Goal: Information Seeking & Learning: Learn about a topic

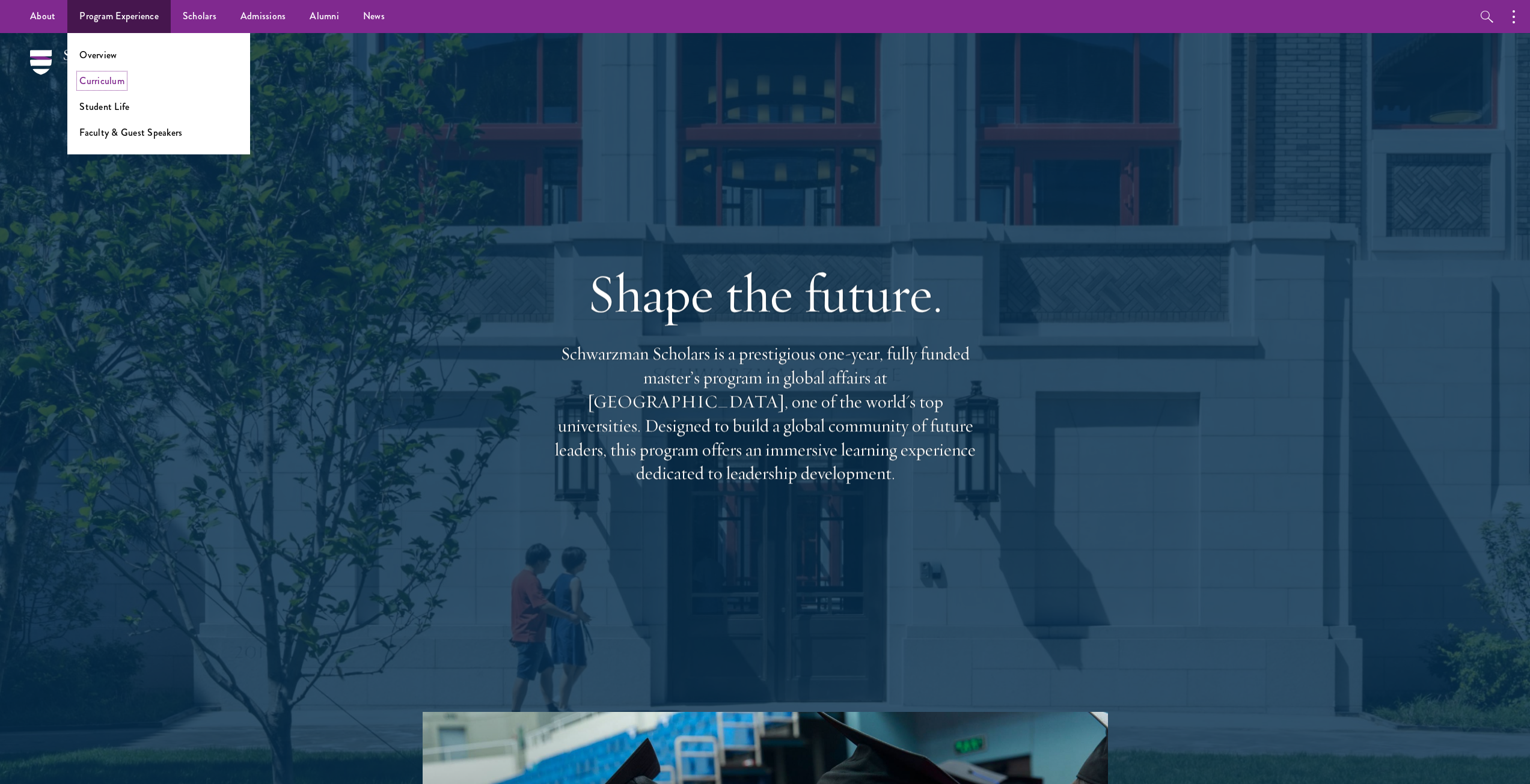
click at [117, 81] on link "Curriculum" at bounding box center [102, 80] width 45 height 14
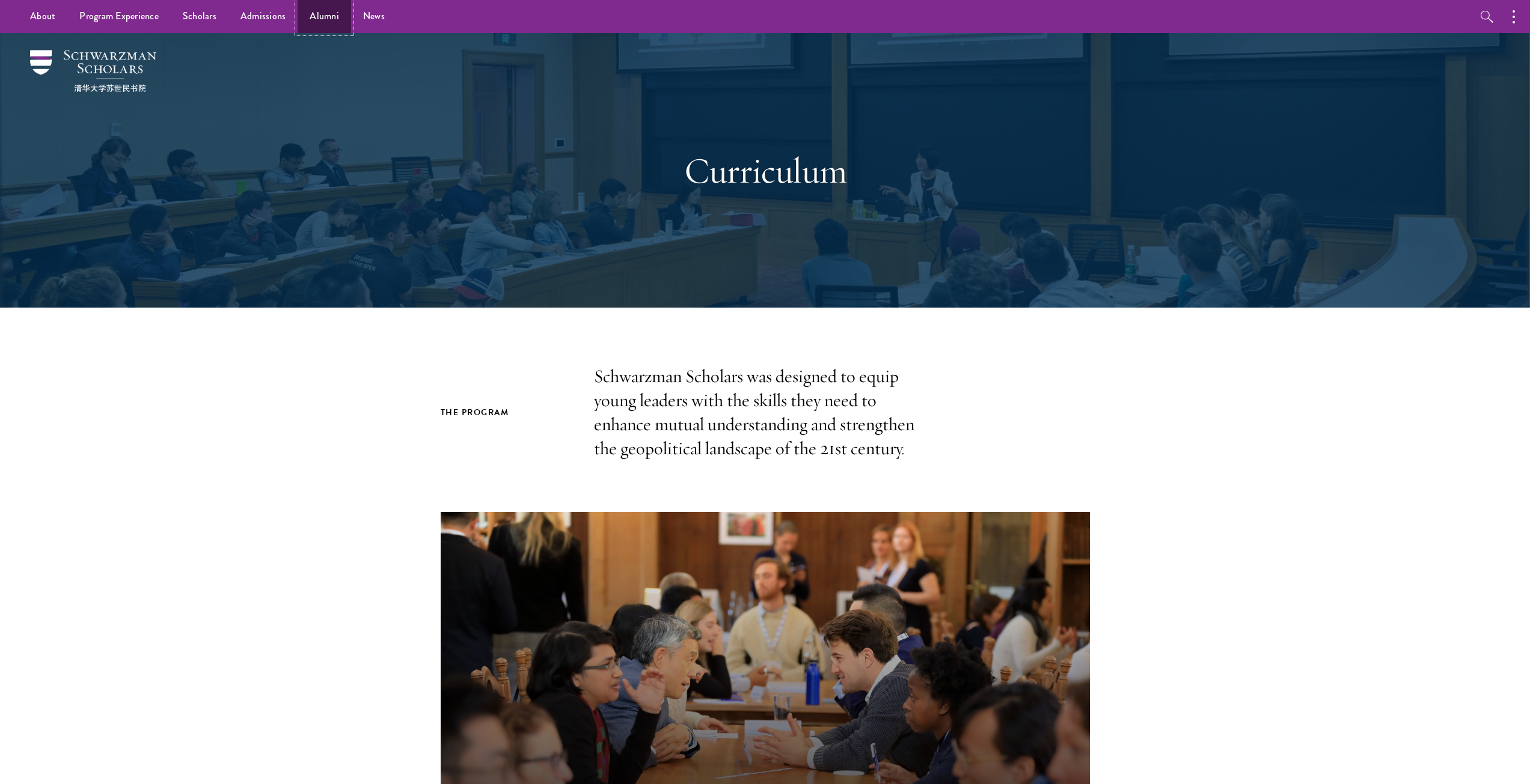
click at [301, 19] on link "Alumni" at bounding box center [323, 16] width 53 height 33
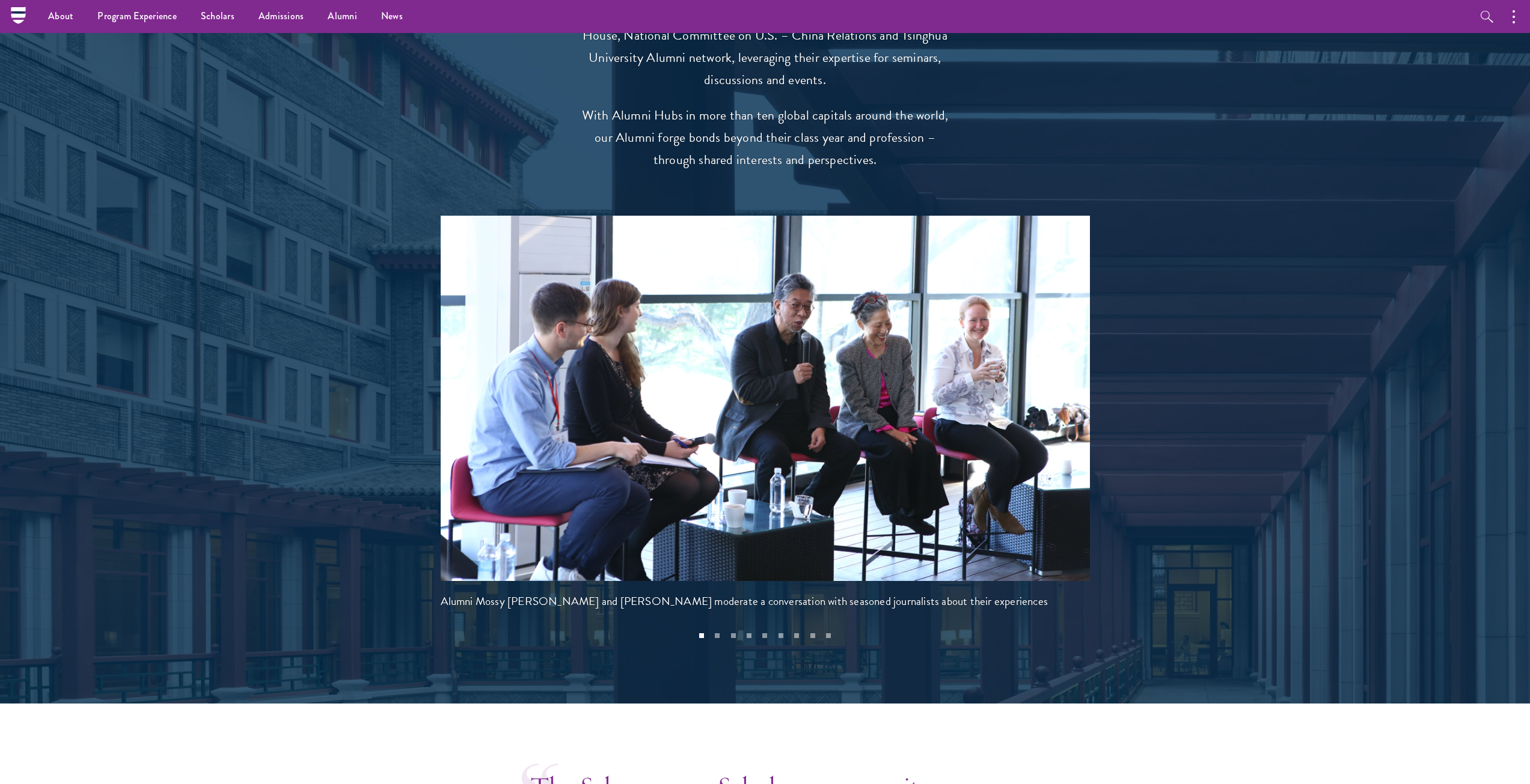
scroll to position [2223, 0]
